Goal: Task Accomplishment & Management: Manage account settings

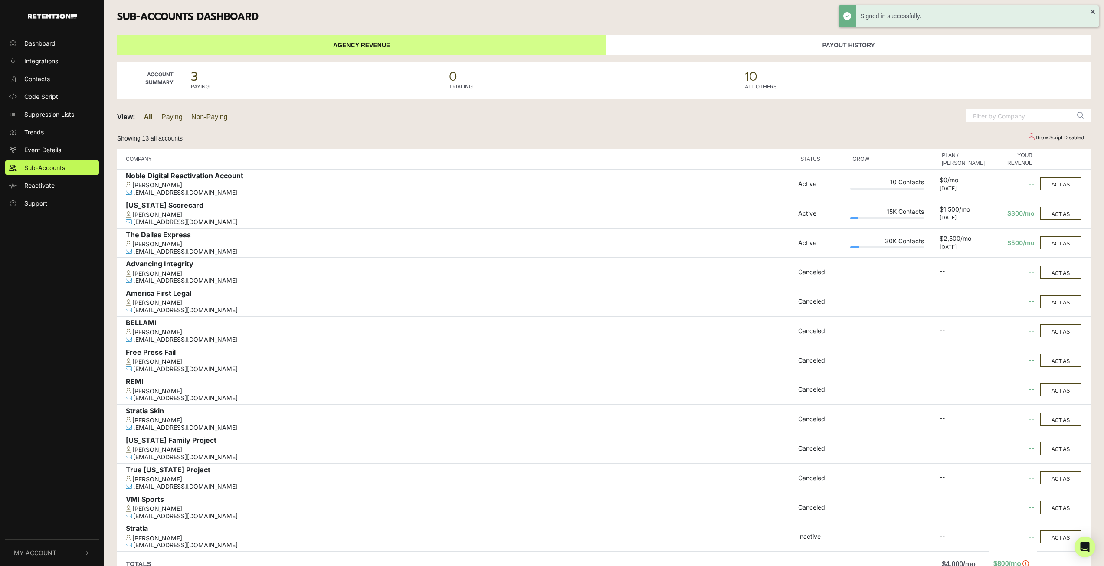
click at [698, 43] on link "Payout History" at bounding box center [848, 45] width 485 height 20
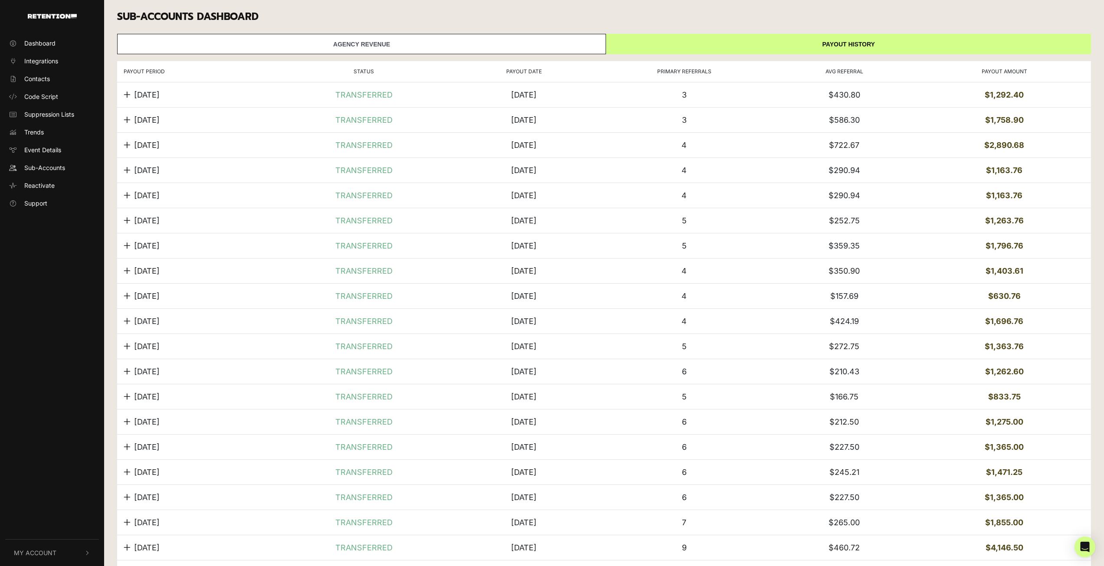
click at [128, 92] on icon at bounding box center [127, 95] width 7 height 8
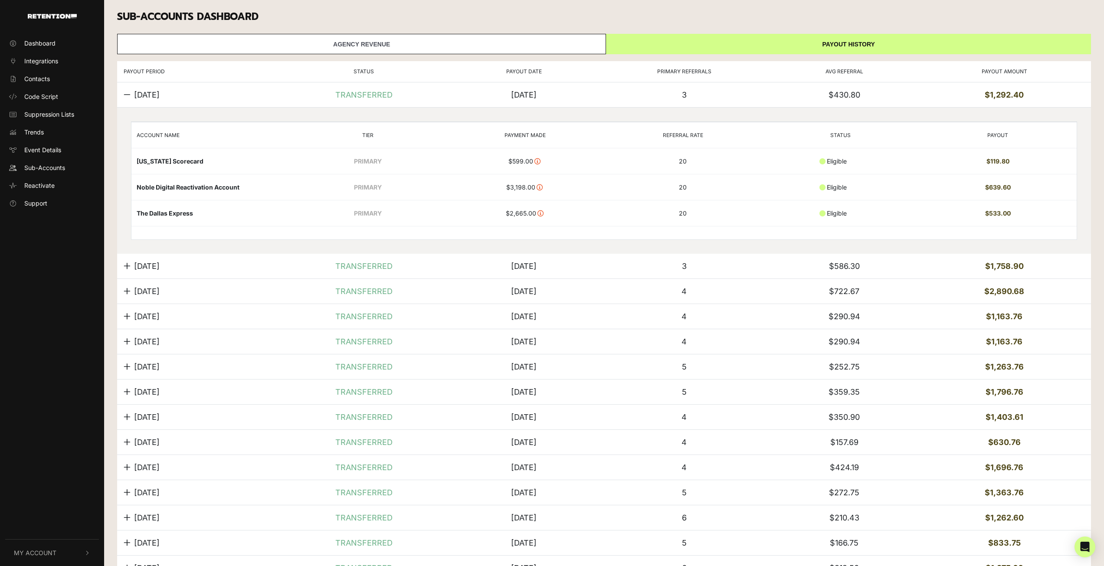
click at [128, 98] on div at bounding box center [127, 95] width 7 height 12
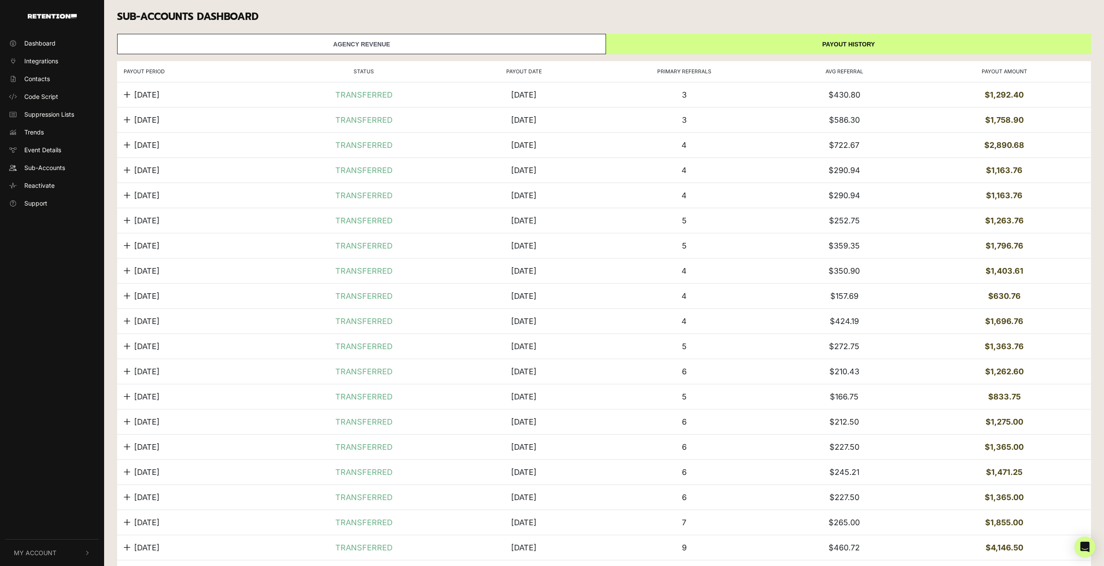
click at [251, 41] on link "Agency Revenue" at bounding box center [361, 44] width 489 height 20
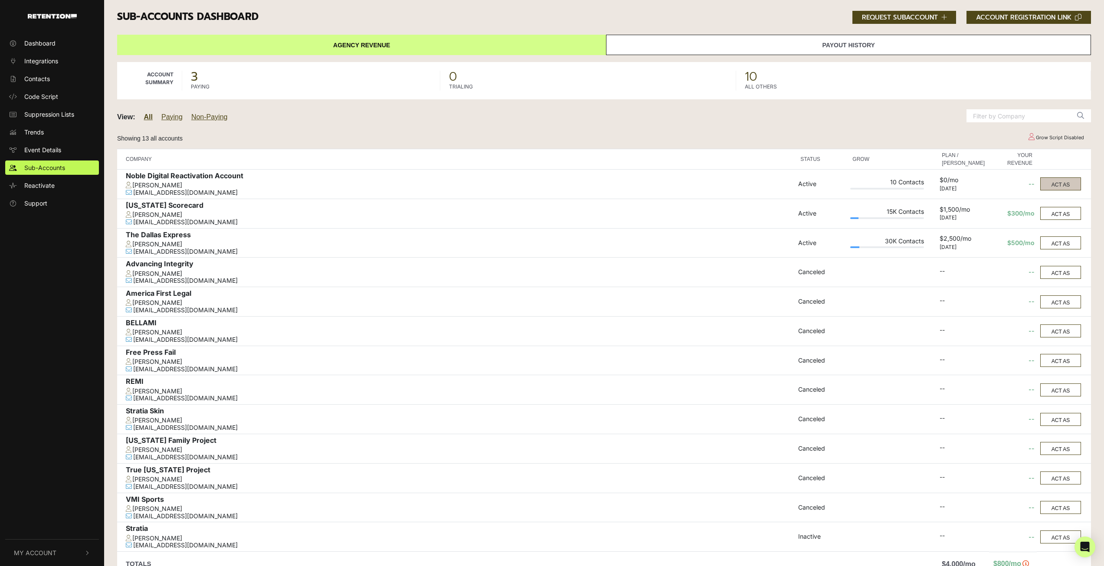
click at [1055, 184] on button "ACT AS" at bounding box center [1060, 183] width 41 height 13
